Goal: Information Seeking & Learning: Check status

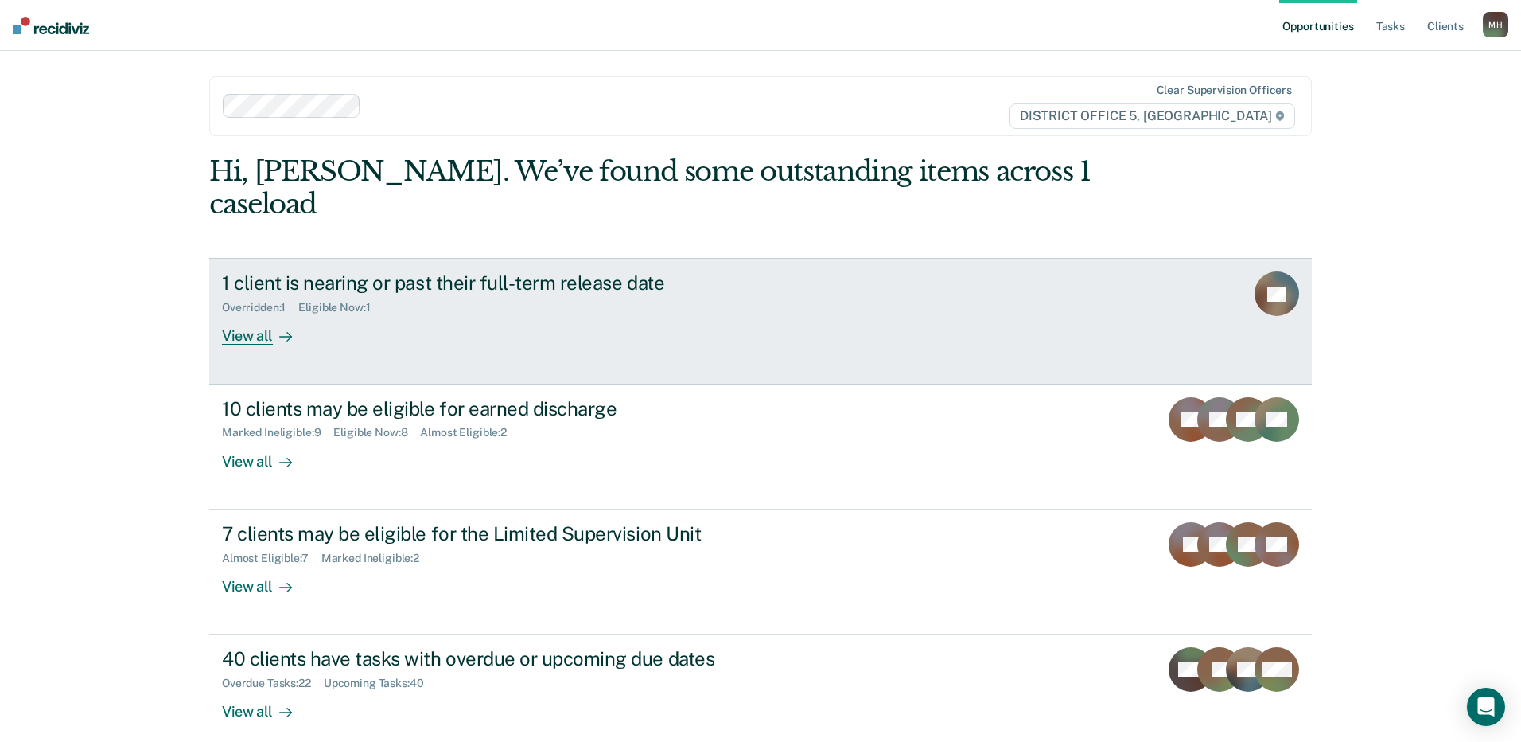
click at [230, 314] on div "View all" at bounding box center [266, 329] width 89 height 31
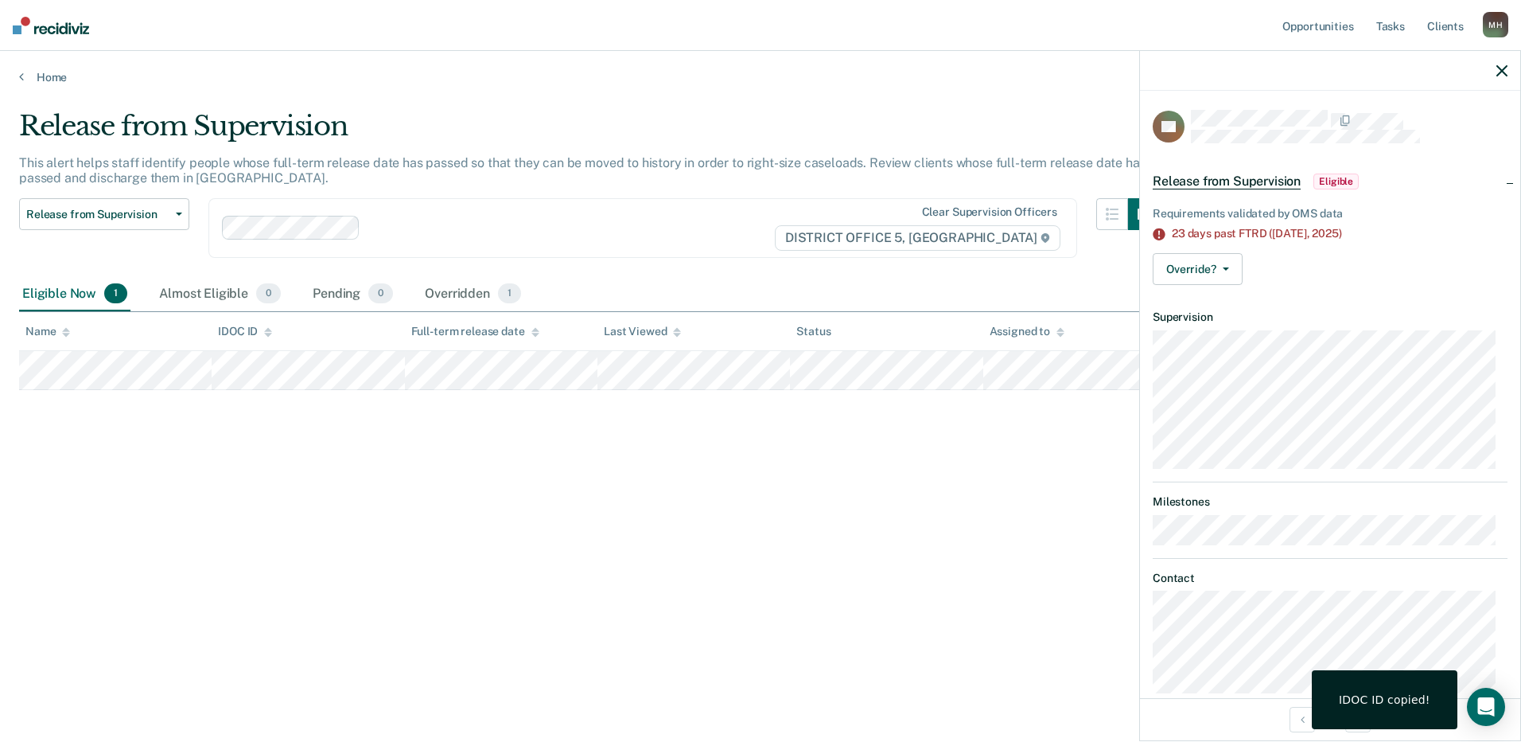
click at [2, 368] on main "Release from Supervision This alert helps staff identify people whose full-term…" at bounding box center [760, 410] width 1521 height 652
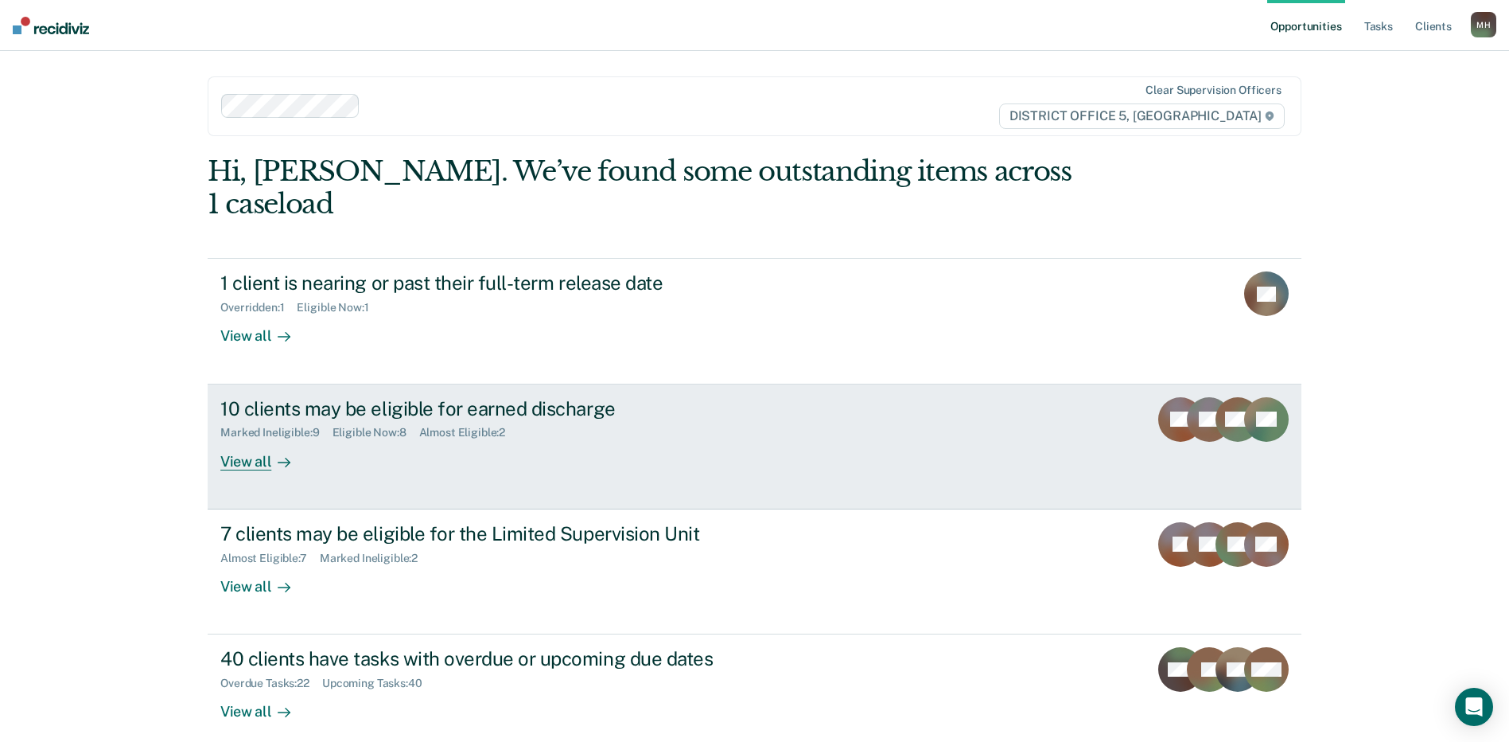
click at [594, 410] on div "10 clients may be eligible for earned discharge Marked Ineligible : 9 Eligible …" at bounding box center [518, 433] width 597 height 73
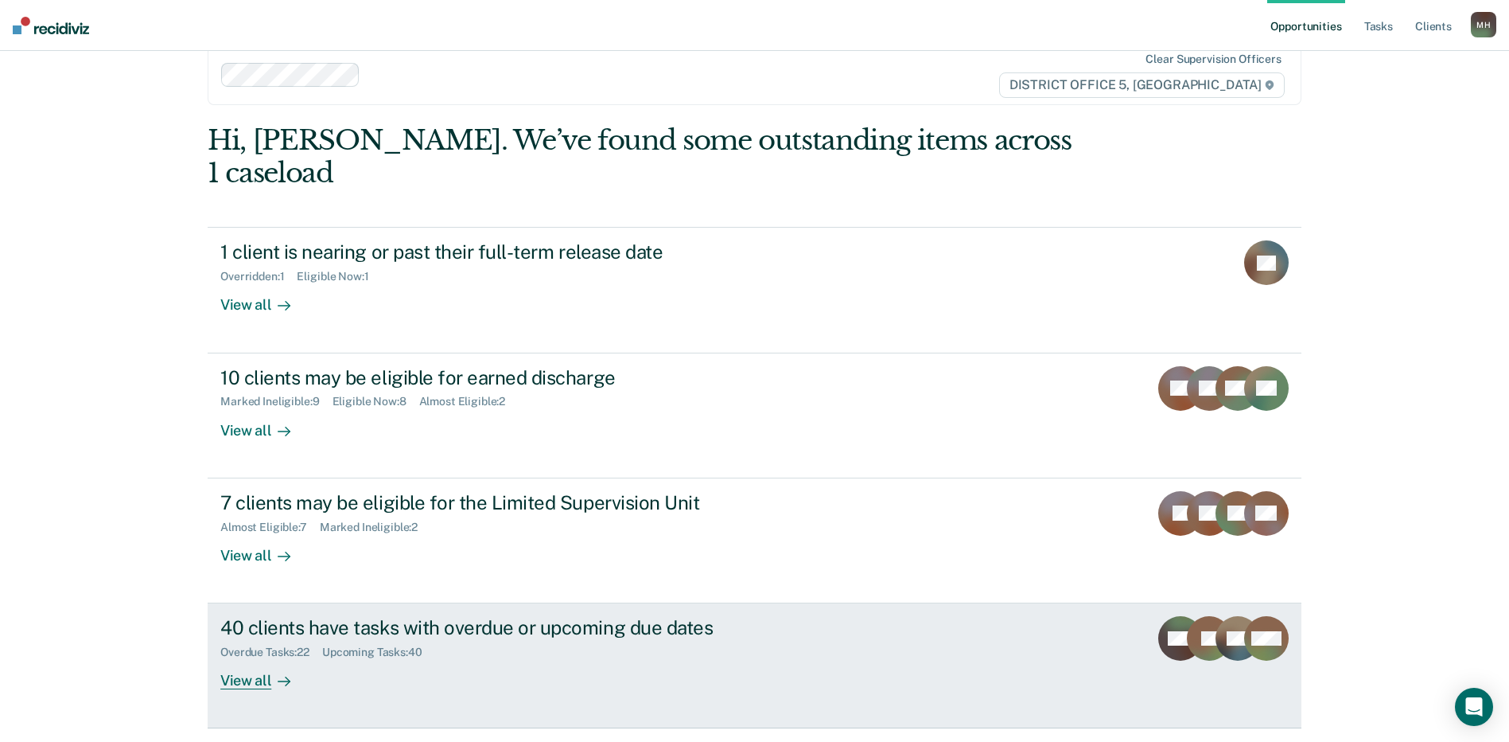
scroll to position [49, 0]
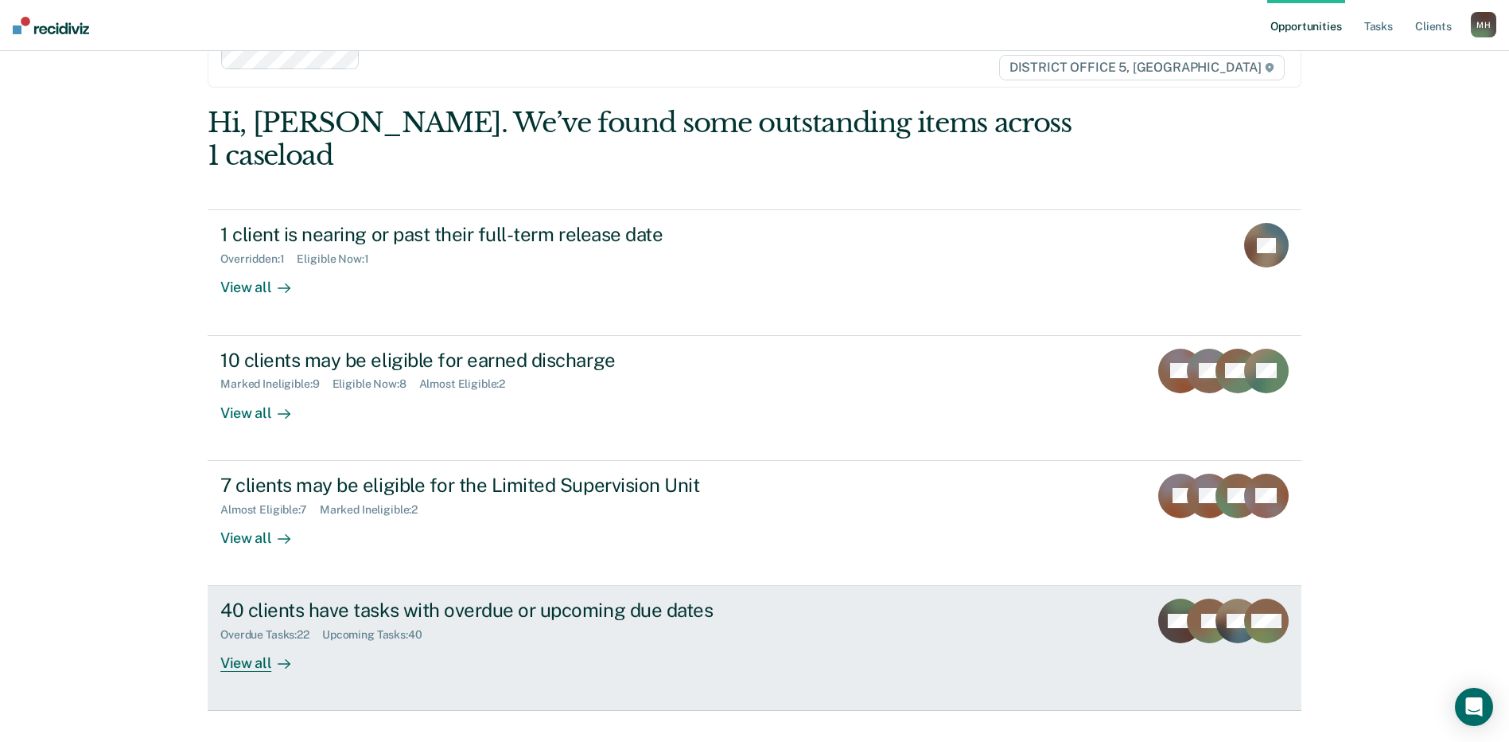
click at [524, 643] on link "40 clients have tasks with overdue or upcoming due dates Overdue Tasks : 22 Upc…" at bounding box center [755, 648] width 1094 height 125
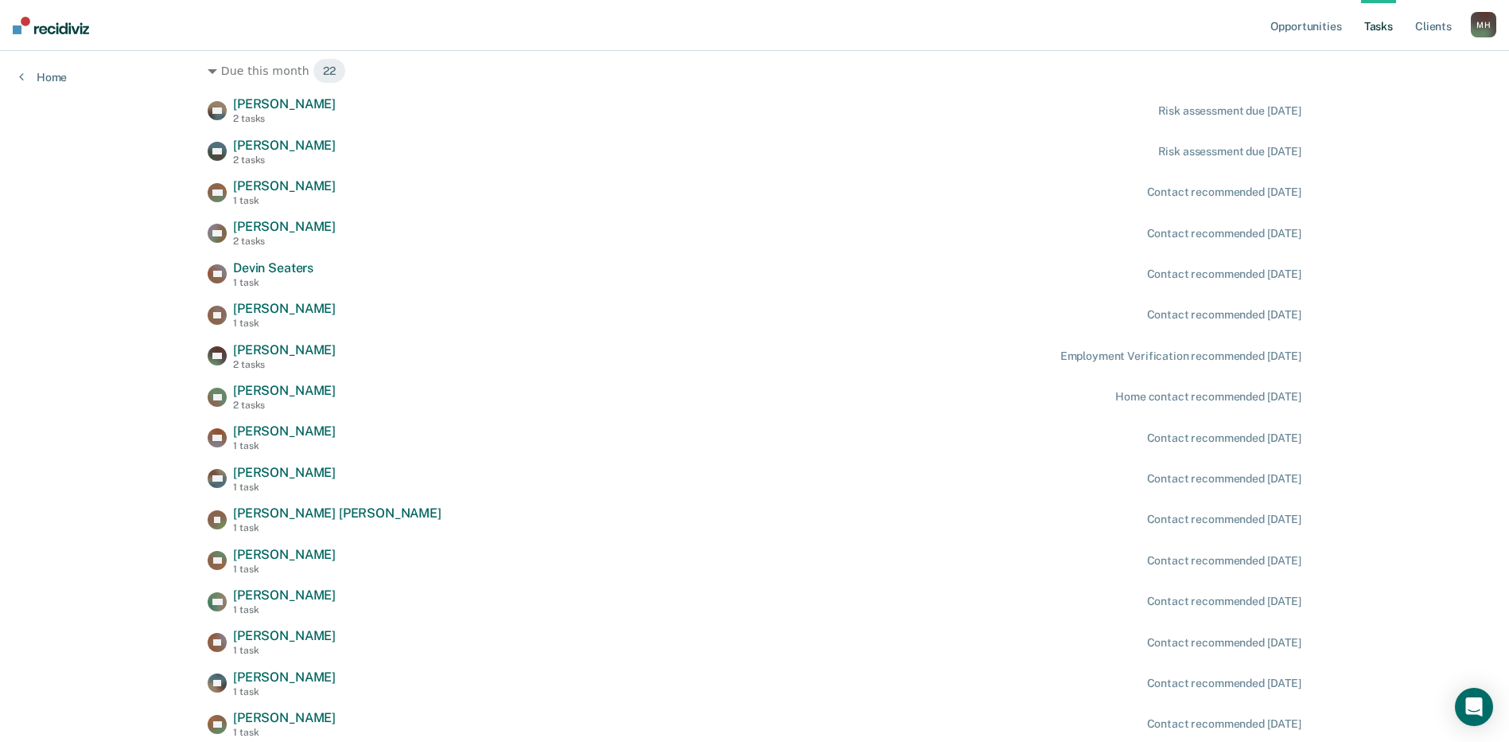
scroll to position [1034, 0]
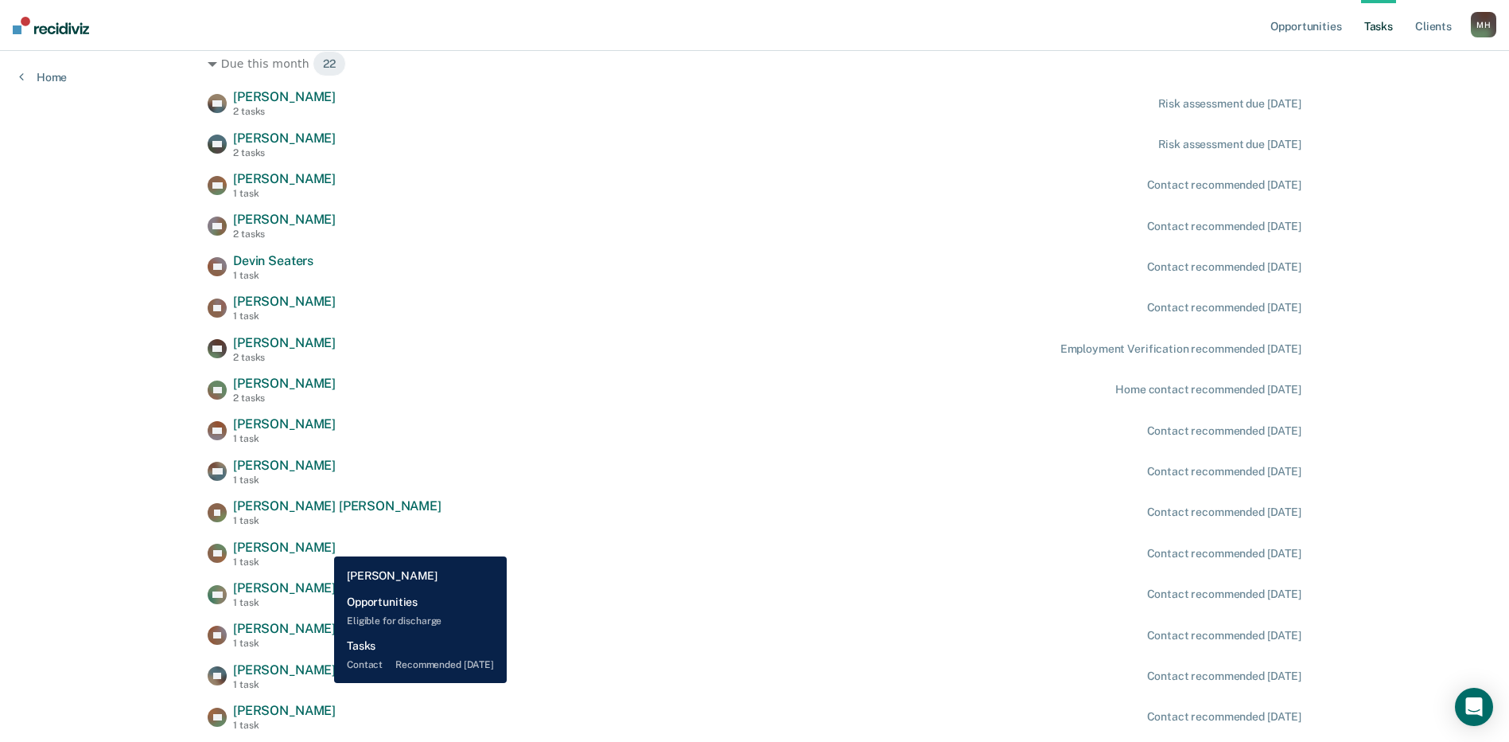
click at [322, 544] on span "[PERSON_NAME]" at bounding box center [284, 546] width 103 height 15
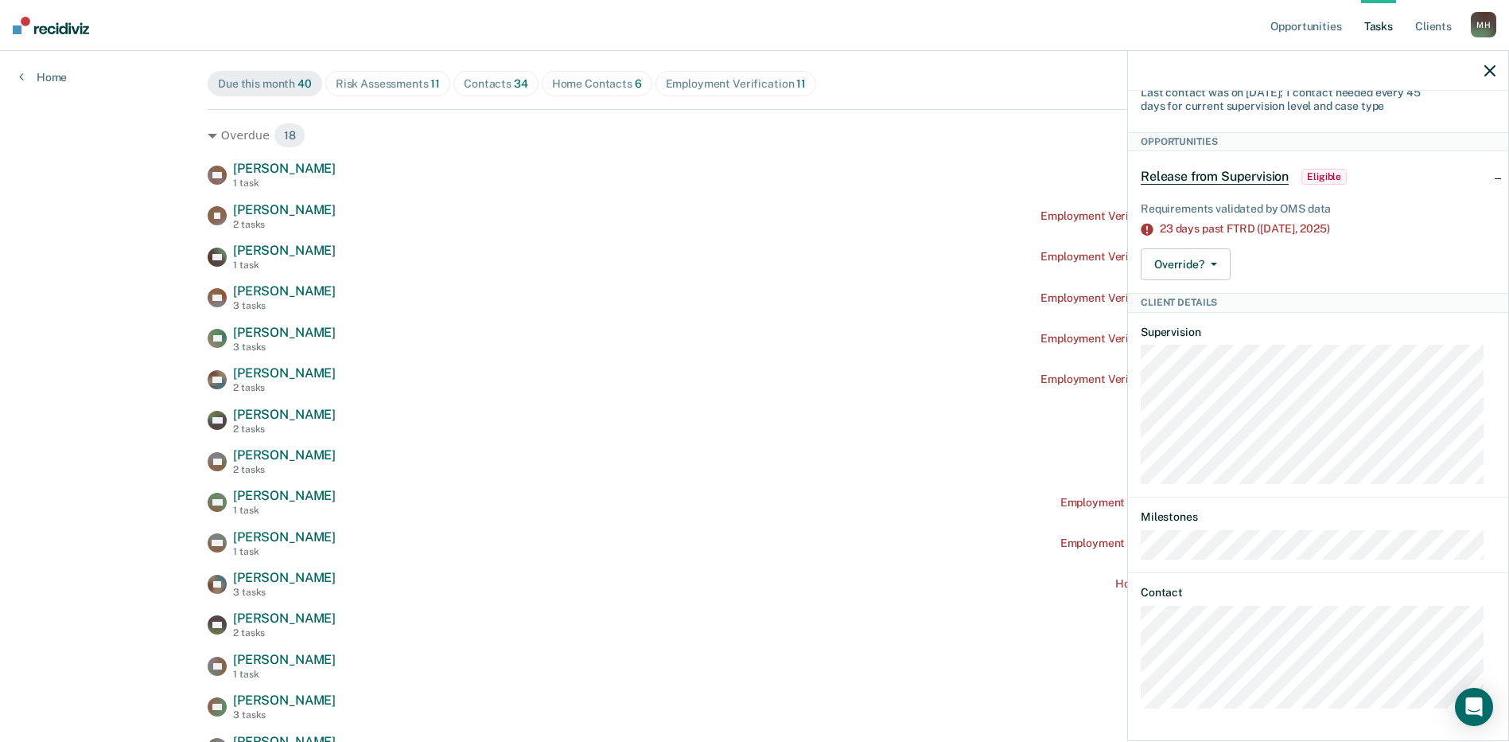
scroll to position [0, 0]
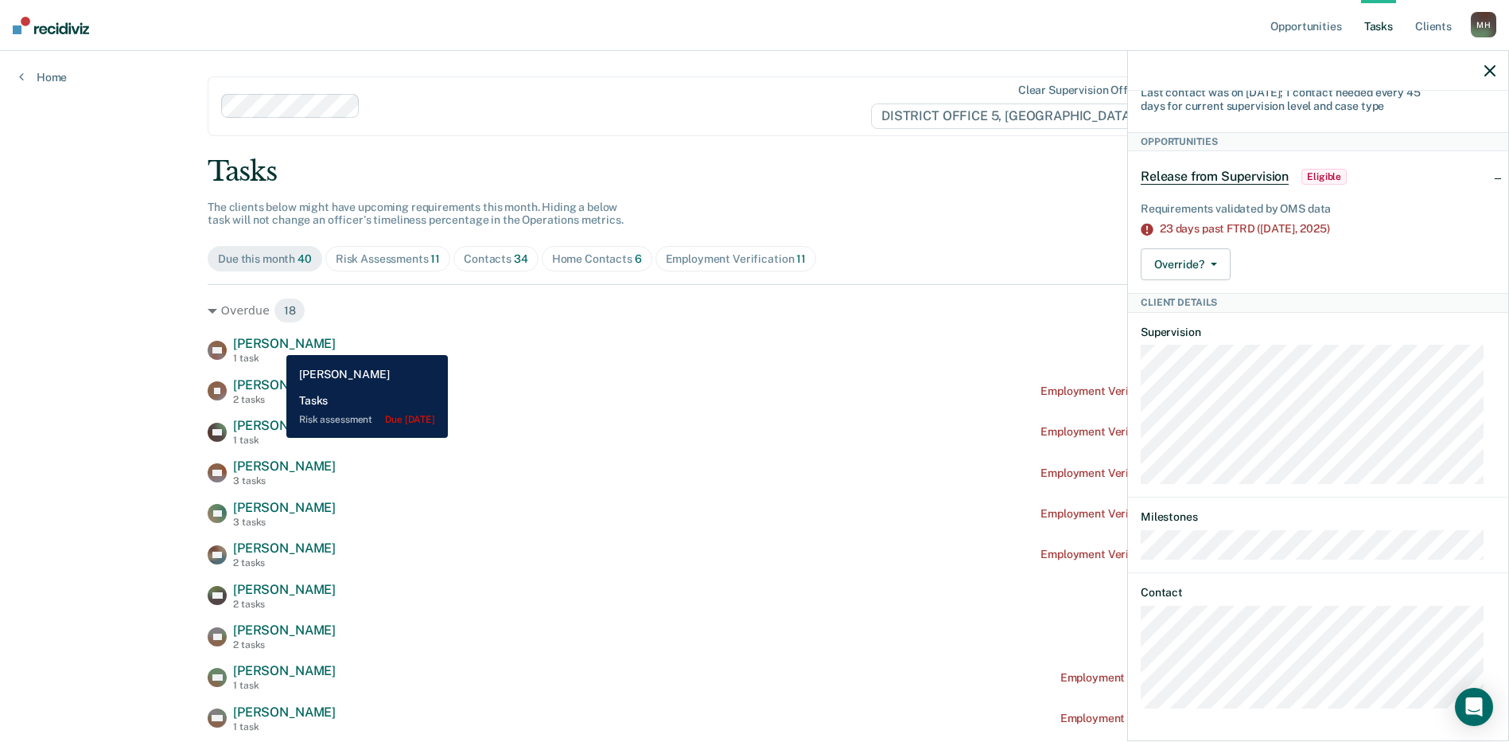
click at [274, 343] on span "[PERSON_NAME]" at bounding box center [284, 343] width 103 height 15
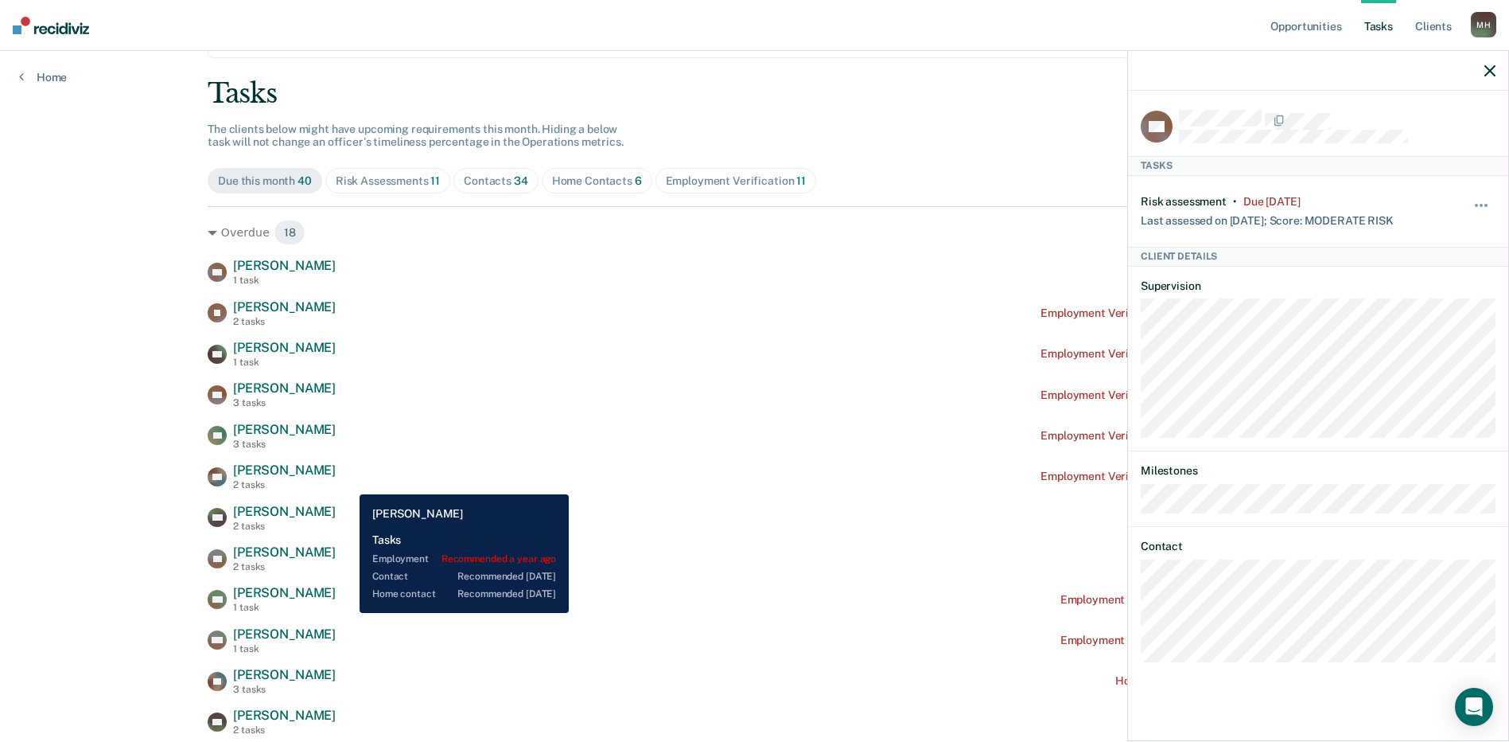
scroll to position [159, 0]
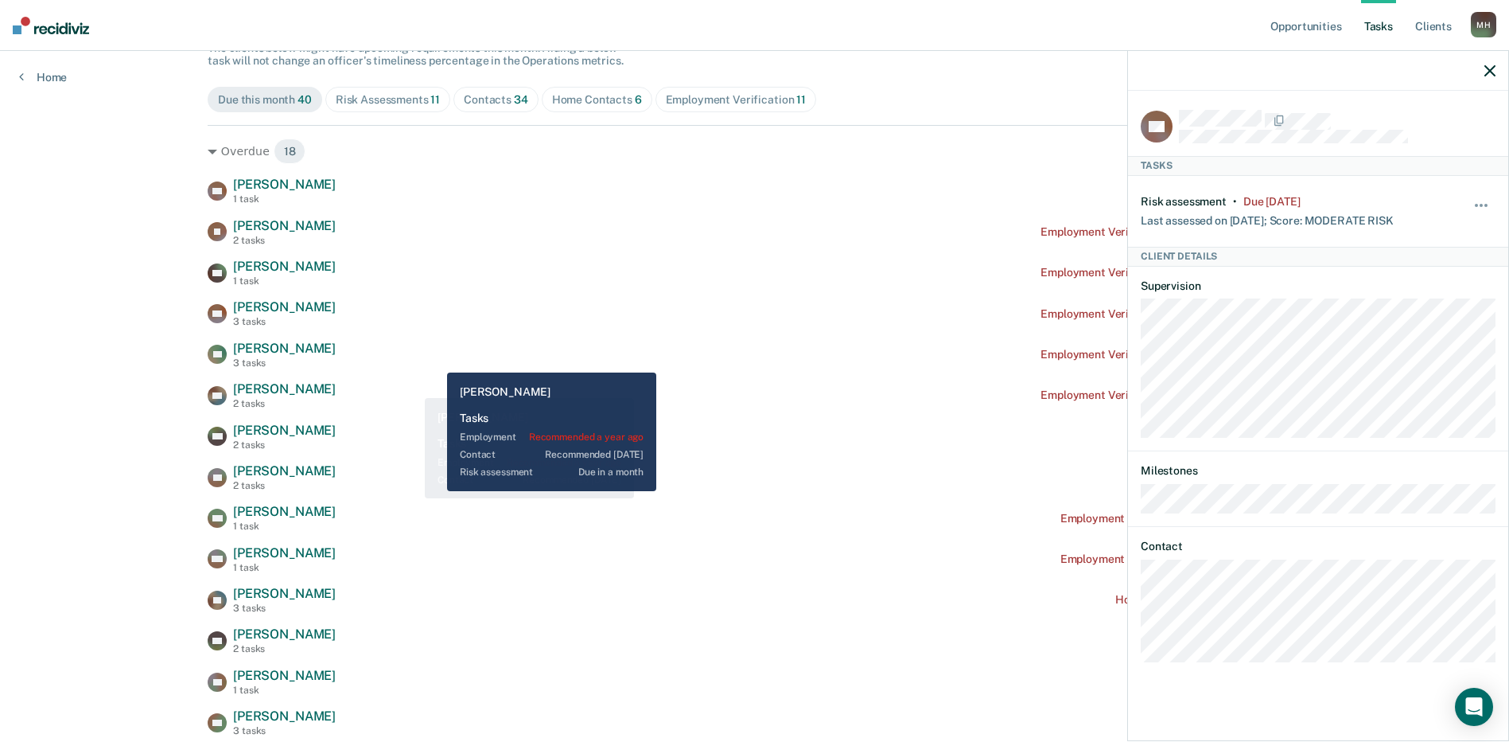
click at [435, 360] on div "AC [PERSON_NAME] 3 tasks Employment Verification recommended a year ago" at bounding box center [755, 355] width 1094 height 28
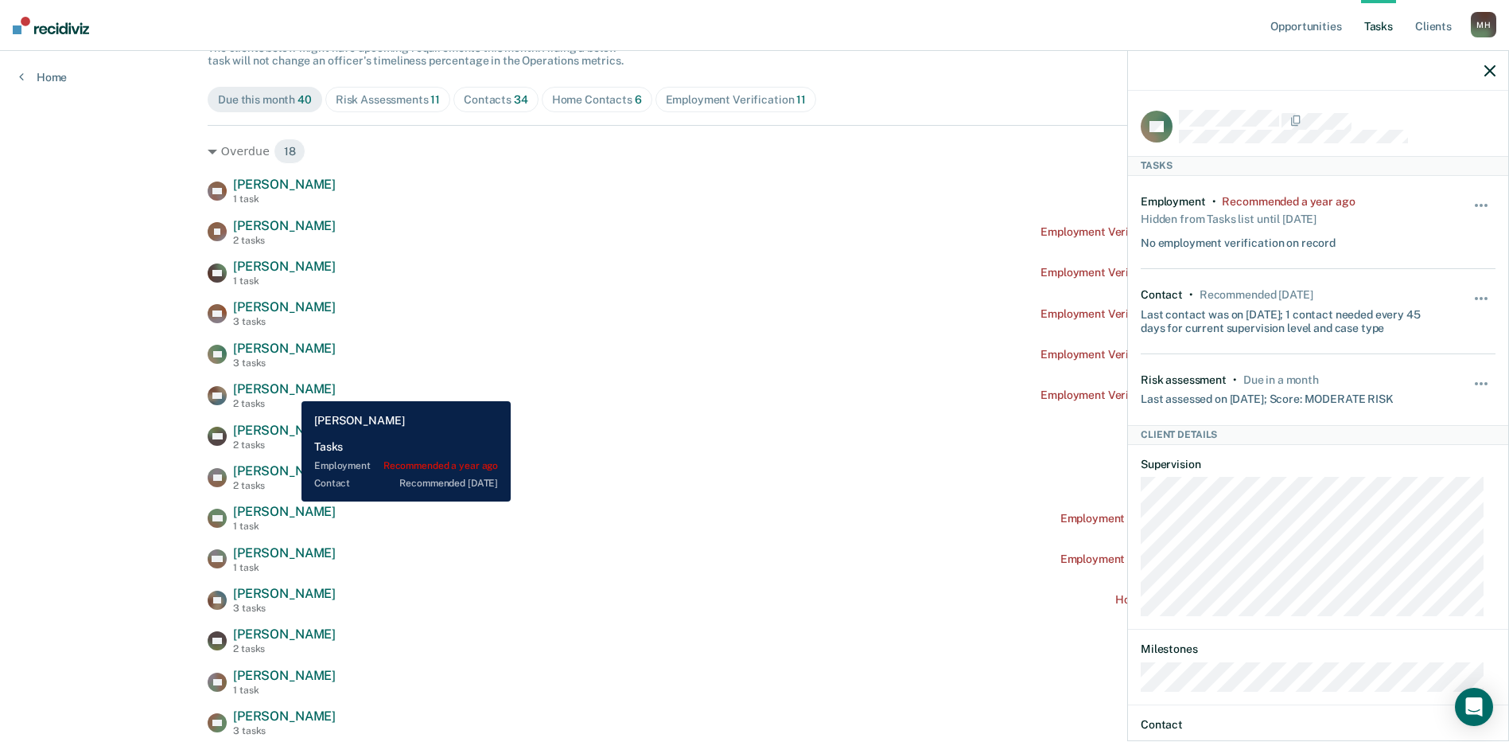
click at [290, 389] on span "[PERSON_NAME]" at bounding box center [284, 388] width 103 height 15
